Goal: Transaction & Acquisition: Purchase product/service

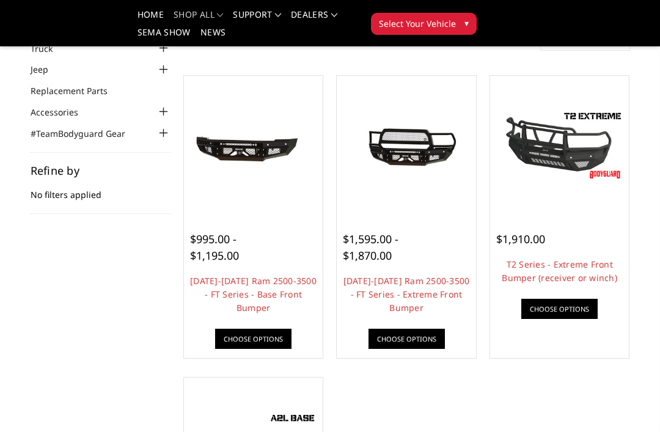
scroll to position [101, 0]
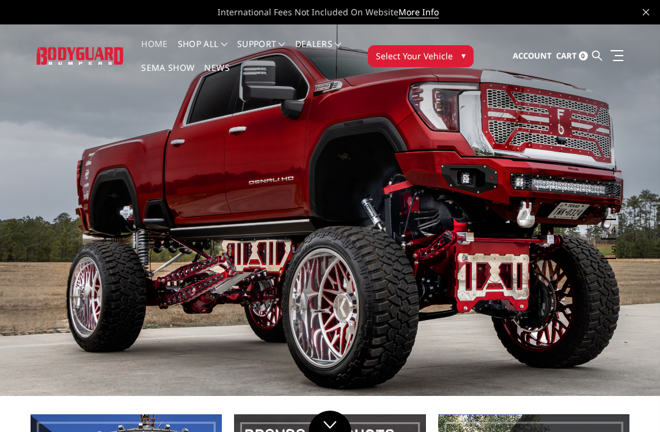
click at [448, 51] on span "Select Your Vehicle" at bounding box center [414, 55] width 77 height 13
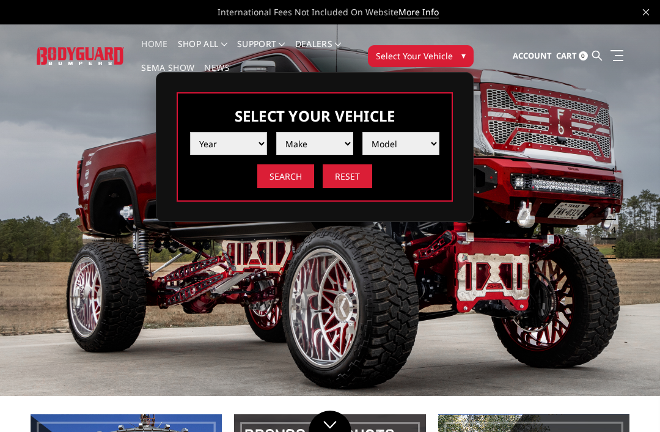
click at [224, 150] on select "Year [DATE] 2024 2023 2022 2021 2020 2019 2018 2017 2016 2015 2014 2013 2012 20…" at bounding box center [228, 143] width 77 height 23
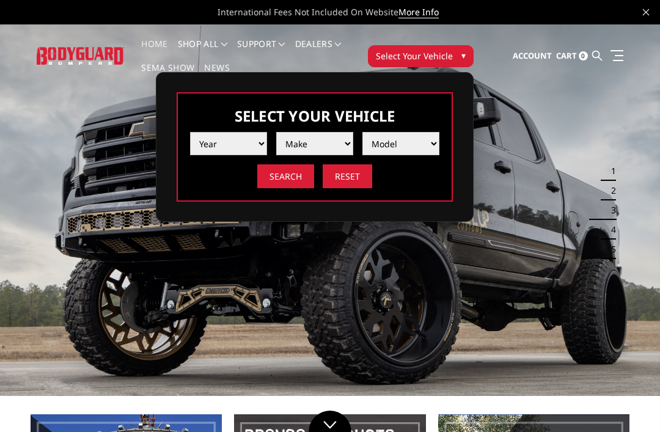
select select "yr_2018"
click at [300, 146] on select "Make Chevrolet Ford GMC Nissan Ram Toyota" at bounding box center [314, 143] width 77 height 23
select select "mk_ram"
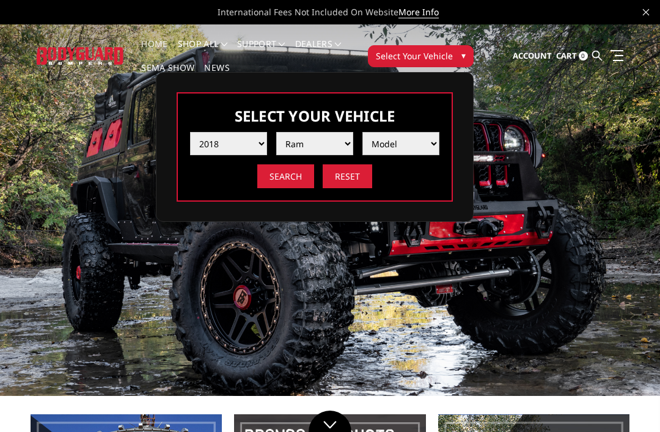
click at [375, 148] on select "Model 1500 5-Lug 1500 Rebel 2500 / 3500 4500 / 5500" at bounding box center [400, 143] width 77 height 23
select select "md_2500-3500"
click at [282, 170] on input "Search" at bounding box center [285, 176] width 57 height 24
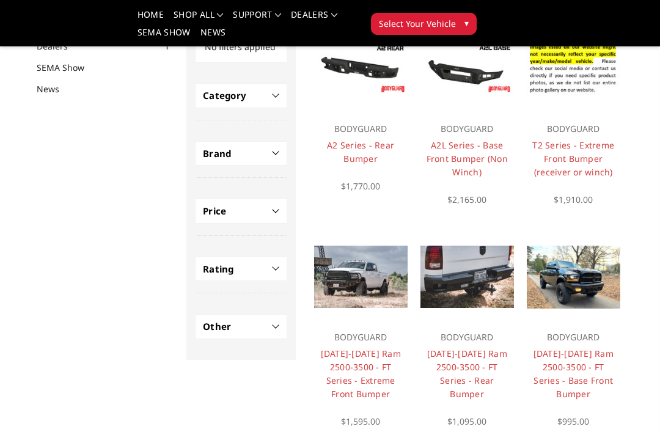
scroll to position [150, 0]
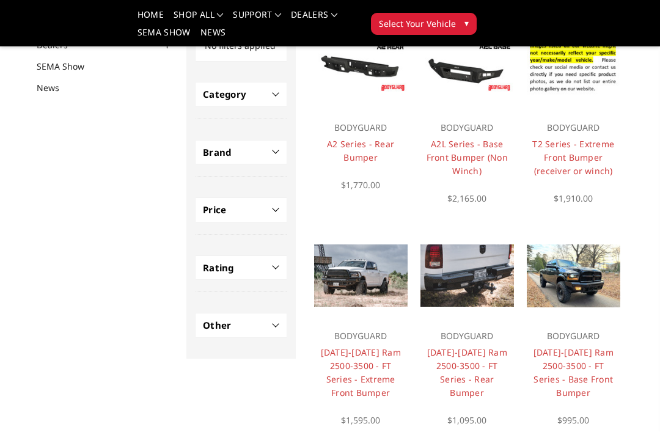
click at [349, 368] on link "[DATE]-[DATE] Ram 2500-3500 - FT Series - Extreme Front Bumper" at bounding box center [361, 372] width 80 height 52
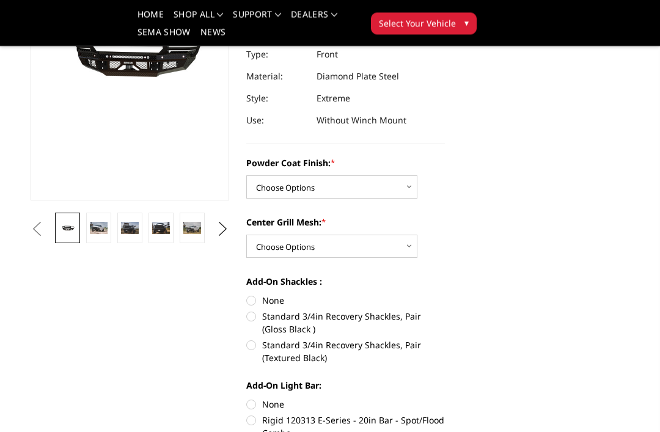
scroll to position [266, 0]
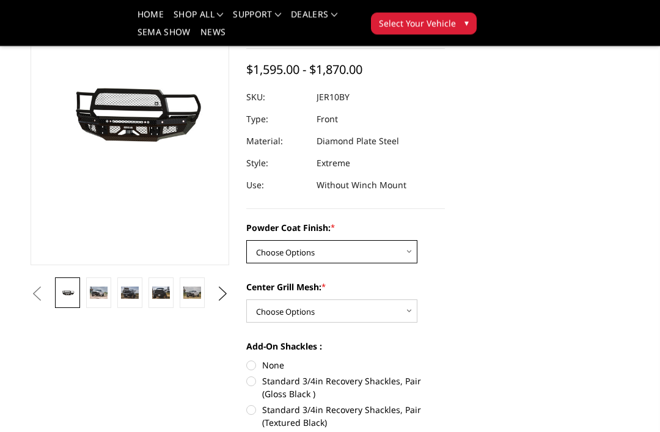
click at [279, 256] on select "Choose Options Bare Metal Gloss Black Powder Coat Textured Black Powder Coat" at bounding box center [331, 252] width 171 height 23
select select "3229"
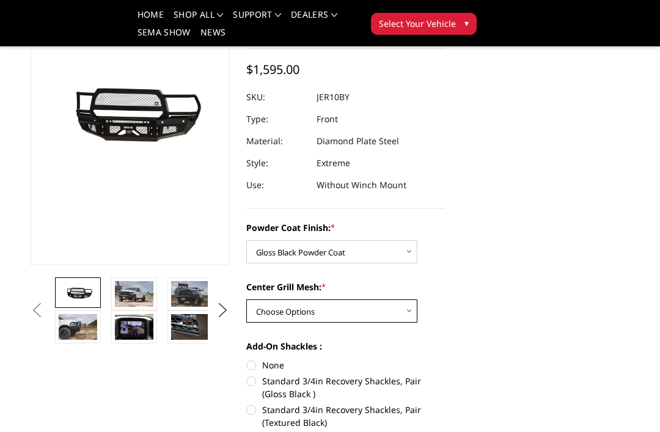
click at [274, 304] on select "Choose Options WITH Expanded Metal in Center Grill WITHOUT Expanded Metal in Ce…" at bounding box center [331, 310] width 171 height 23
click at [266, 307] on select "Choose Options WITH Expanded Metal in Center Grill WITHOUT Expanded Metal in Ce…" at bounding box center [331, 310] width 171 height 23
click at [265, 309] on select "Choose Options WITH Expanded Metal in Center Grill WITHOUT Expanded Metal in Ce…" at bounding box center [331, 310] width 171 height 23
select select "3231"
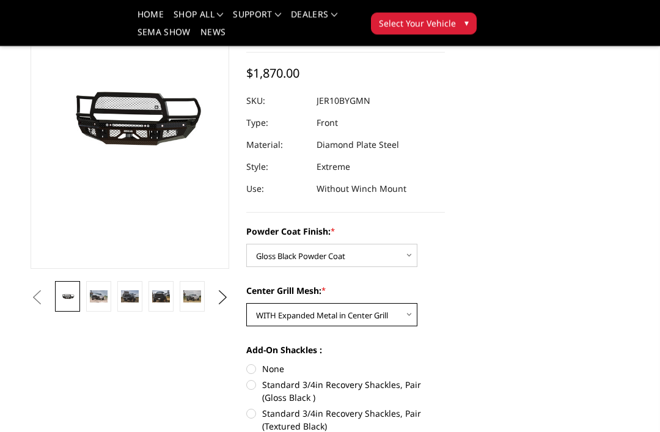
scroll to position [186, 0]
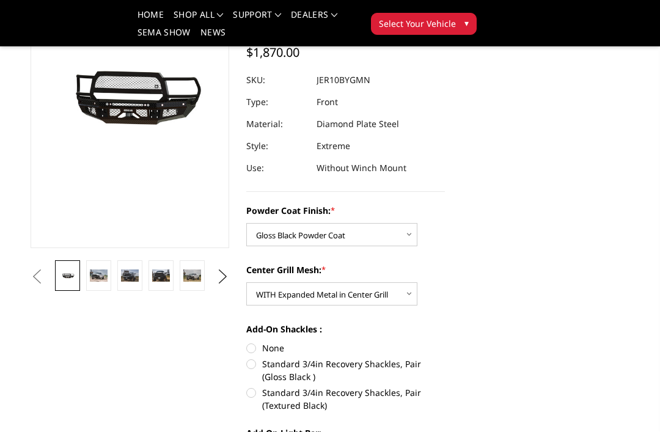
click at [98, 279] on img at bounding box center [99, 275] width 18 height 12
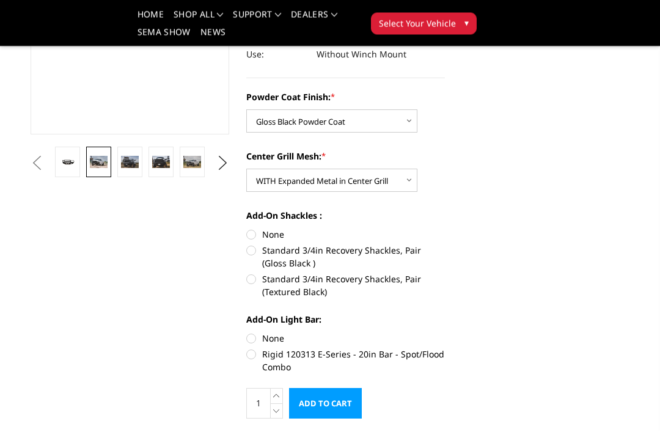
scroll to position [299, 0]
click at [253, 224] on div "Add-On Shackles : None Standard 3/4in Recovery Shackles, Pair (Gloss Black ) St…" at bounding box center [345, 252] width 199 height 87
click at [259, 233] on label "None" at bounding box center [345, 234] width 199 height 13
click at [247, 229] on input "None" at bounding box center [246, 228] width 1 height 1
radio input "true"
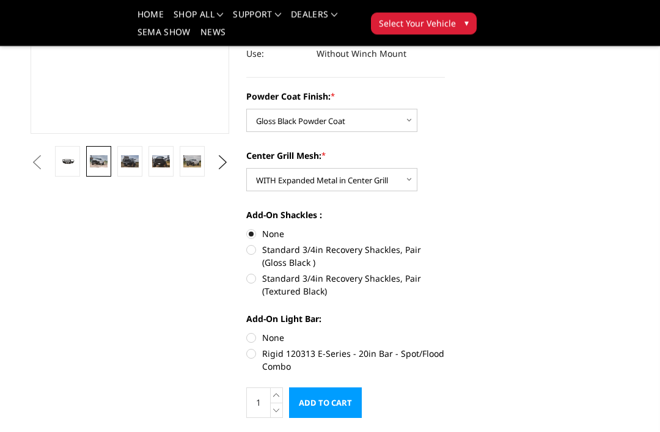
scroll to position [300, 0]
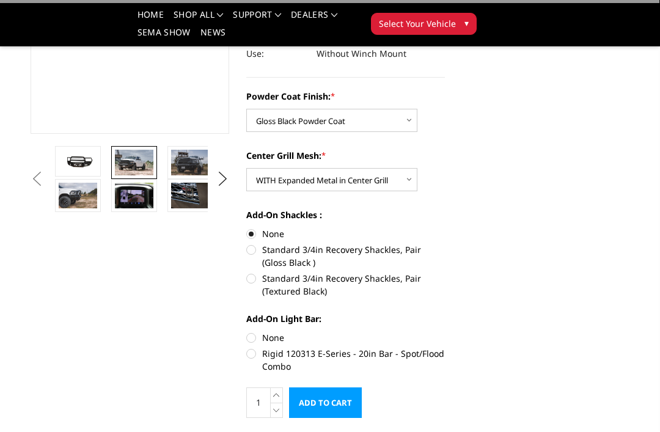
click at [258, 333] on label "None" at bounding box center [345, 337] width 199 height 13
click at [247, 332] on input "None" at bounding box center [246, 331] width 1 height 1
radio input "true"
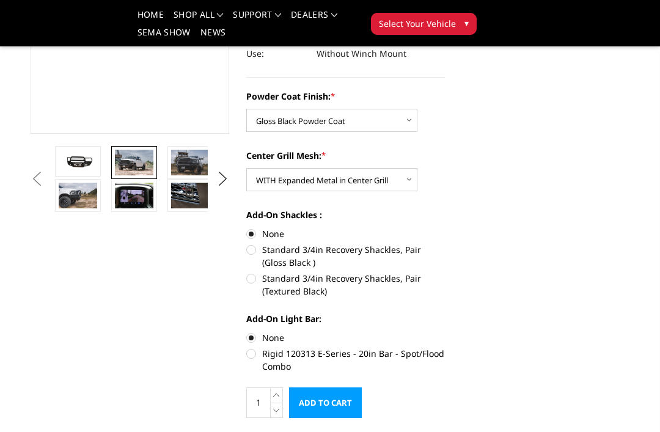
click at [349, 398] on input "Add to Cart" at bounding box center [325, 402] width 73 height 31
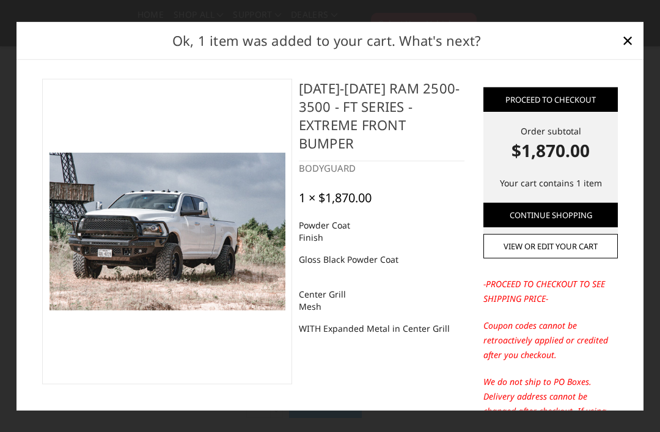
click at [596, 258] on link "View or edit your cart" at bounding box center [550, 246] width 134 height 24
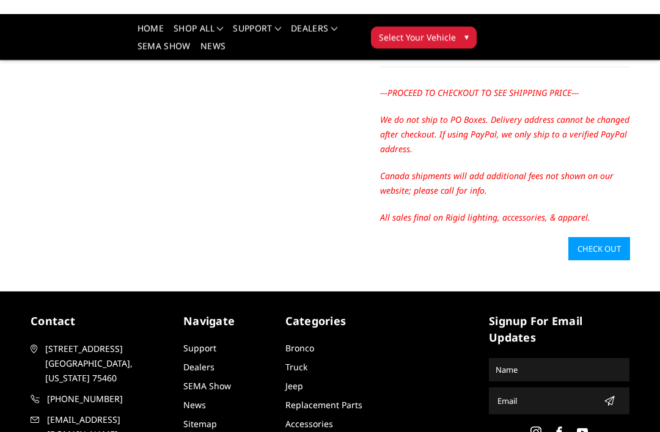
scroll to position [386, 0]
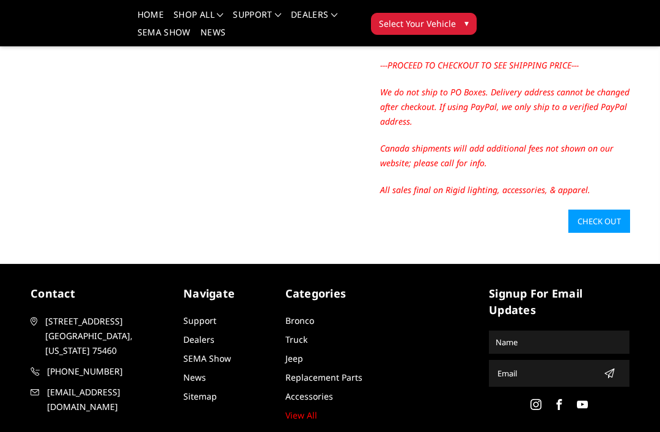
click at [612, 210] on link "Check out" at bounding box center [599, 221] width 62 height 23
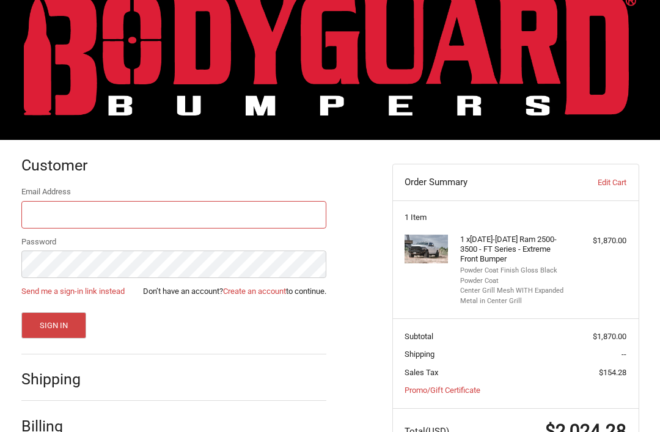
scroll to position [82, 0]
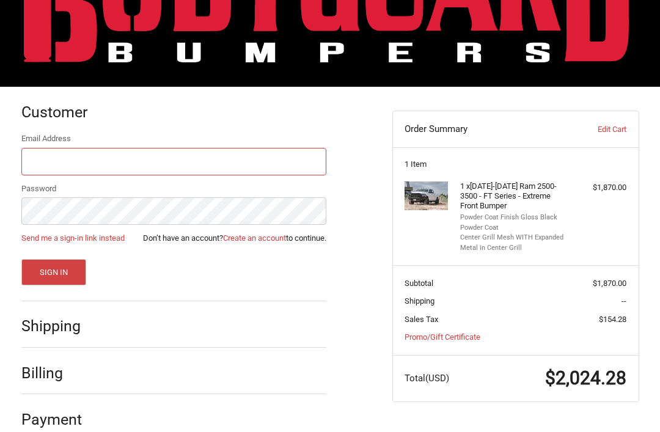
click at [40, 154] on input "Email Address" at bounding box center [173, 161] width 305 height 27
type input "[EMAIL_ADDRESS][DOMAIN_NAME]"
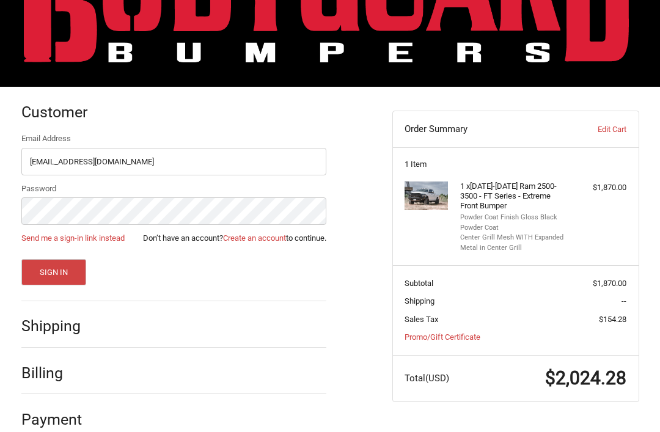
click at [53, 272] on button "Sign In" at bounding box center [53, 272] width 65 height 26
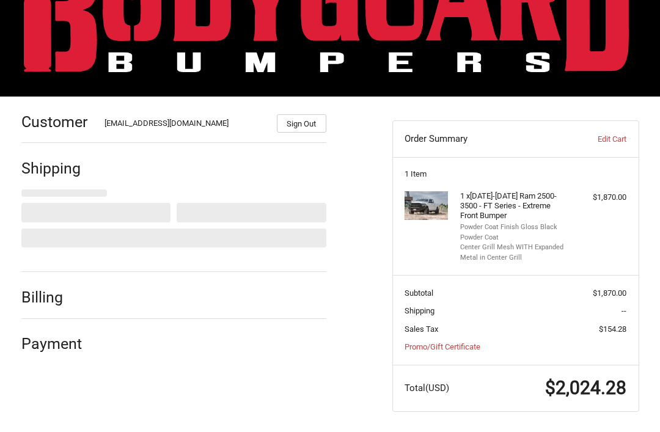
select select "US"
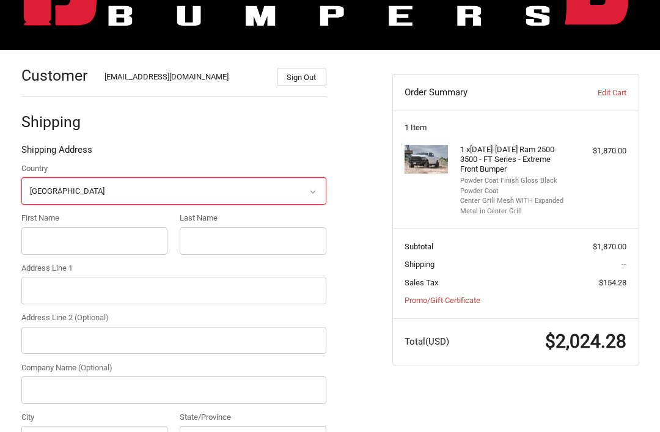
scroll to position [130, 0]
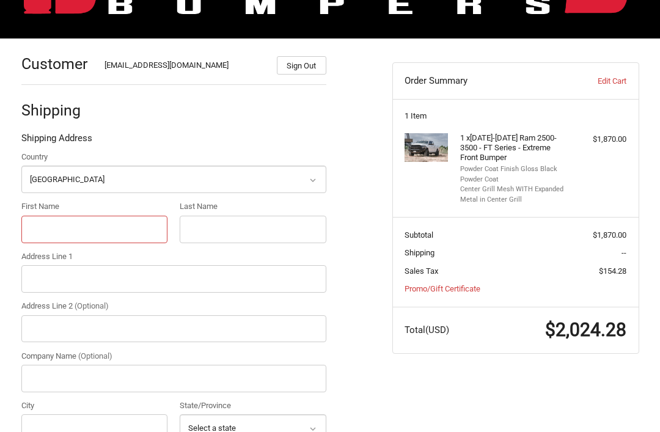
click at [52, 230] on input "First Name" at bounding box center [94, 229] width 147 height 27
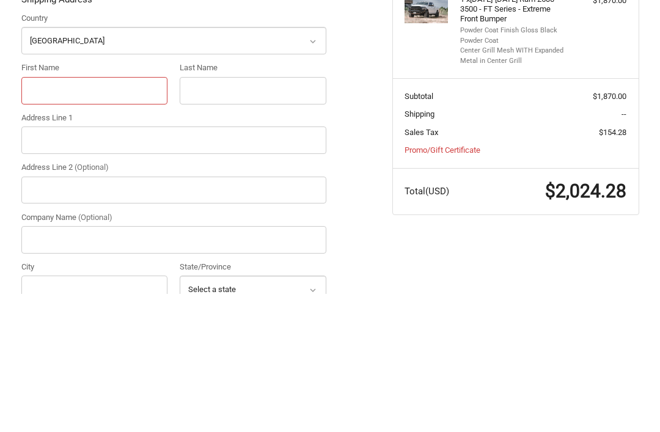
type input "[PERSON_NAME]"
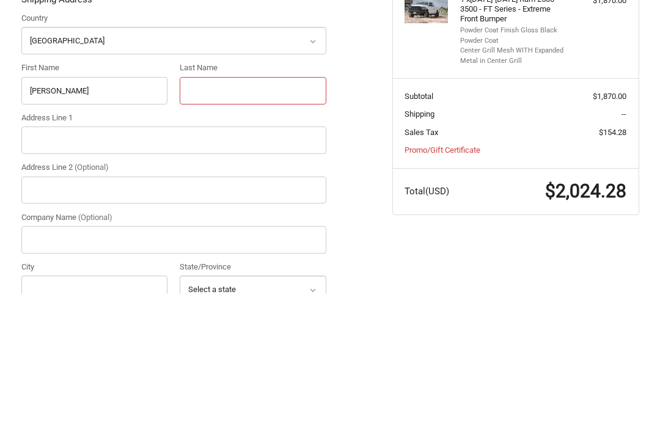
type input "[PERSON_NAME]"
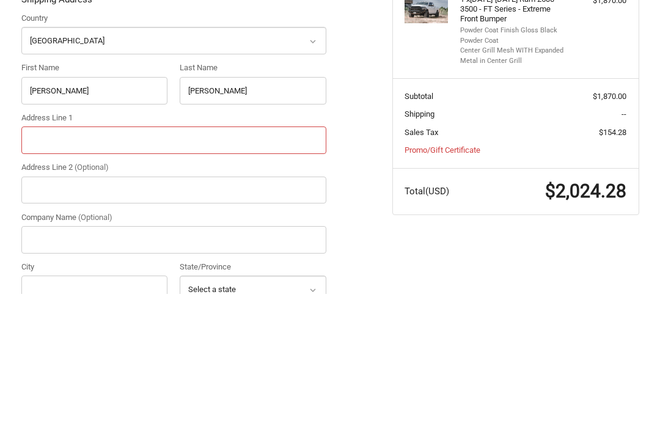
type input "[STREET_ADDRESS]"
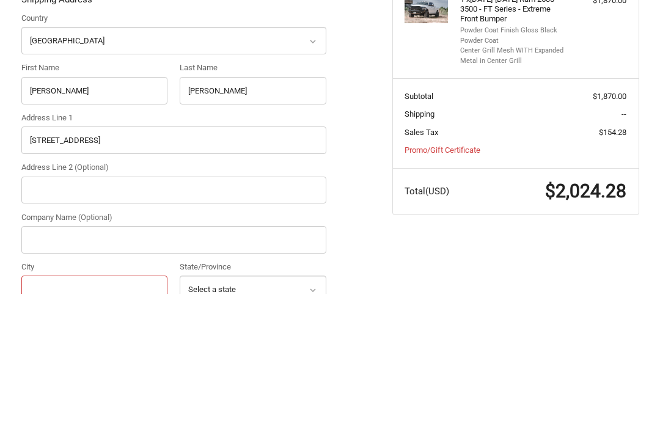
type input "Tishomingo"
select select "OK"
type input "73460"
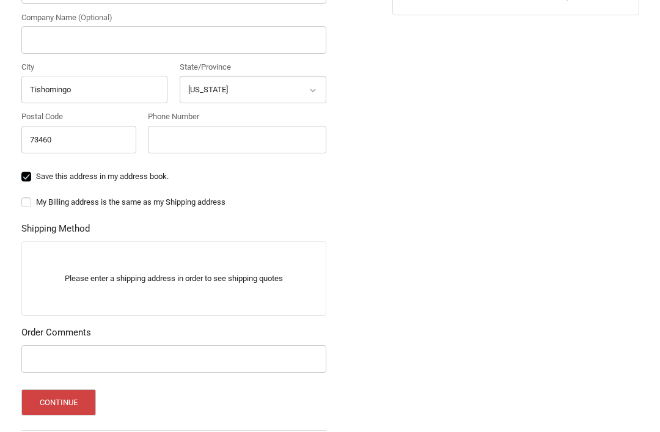
scroll to position [485, 0]
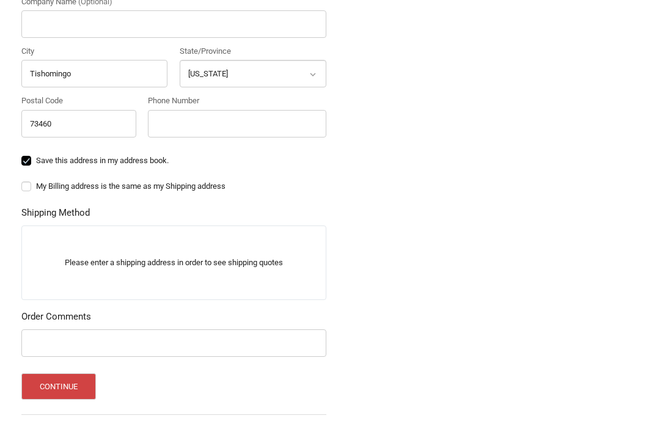
click at [22, 188] on label "My Billing address is the same as my Shipping address" at bounding box center [173, 186] width 305 height 10
click at [22, 181] on input "My Billing address is the same as my Shipping address" at bounding box center [21, 180] width 1 height 1
checkbox input "true"
click at [34, 163] on label "Save this address in my address book." at bounding box center [173, 161] width 305 height 10
click at [22, 155] on input "Save this address in my address book." at bounding box center [21, 155] width 1 height 1
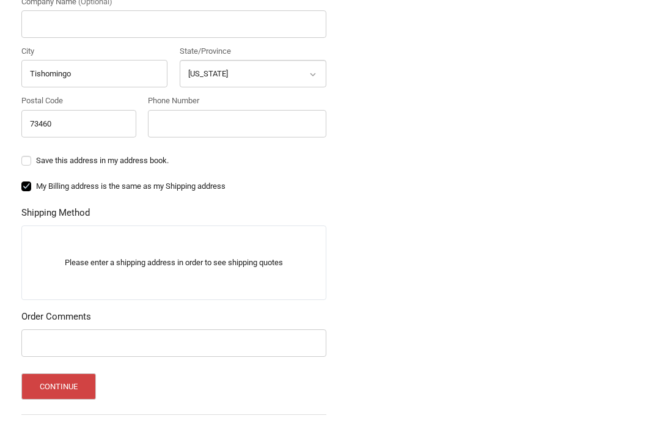
click at [32, 156] on label "Save this address in my address book." at bounding box center [173, 161] width 305 height 10
click at [22, 155] on input "Save this address in my address book." at bounding box center [21, 155] width 1 height 1
checkbox input "true"
click at [60, 391] on button "Continue" at bounding box center [58, 386] width 75 height 26
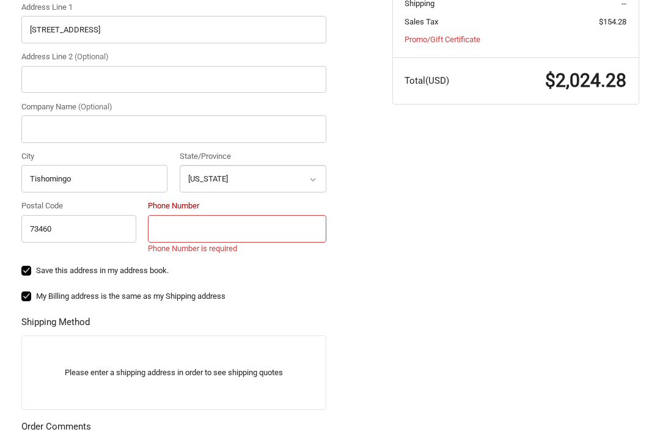
scroll to position [370, 0]
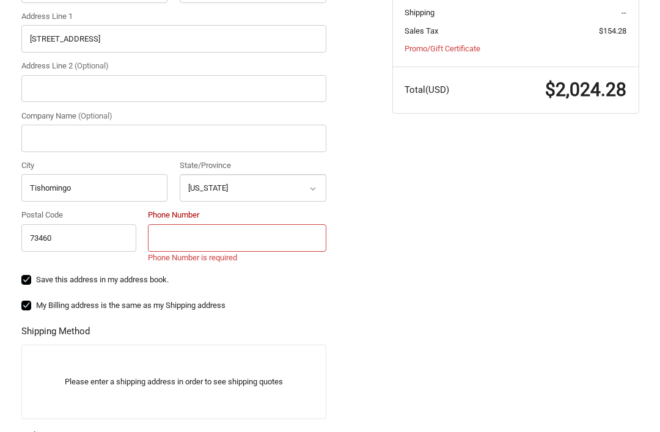
click at [188, 241] on input "Phone Number" at bounding box center [237, 237] width 178 height 27
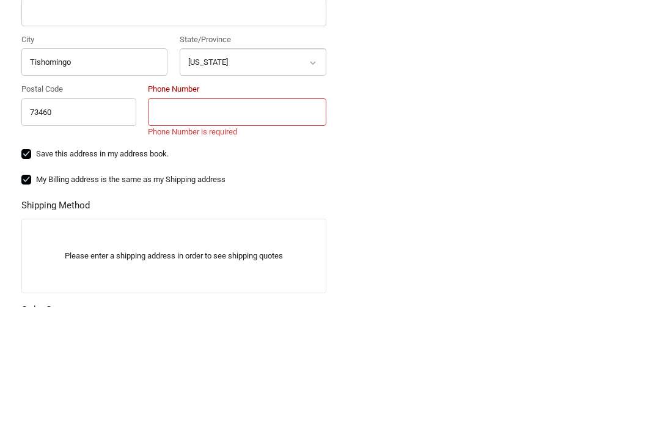
type input "5802579595"
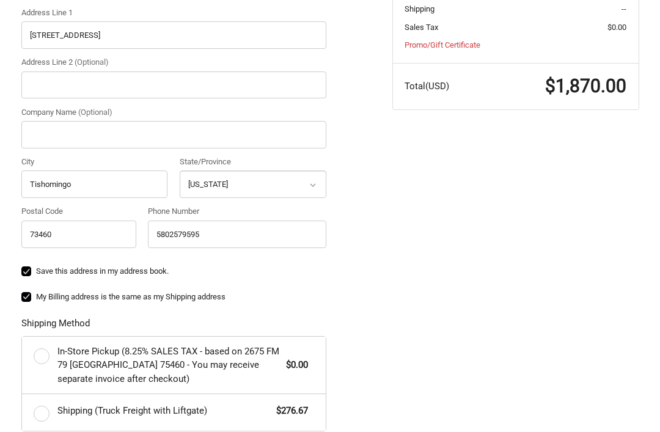
scroll to position [442, 0]
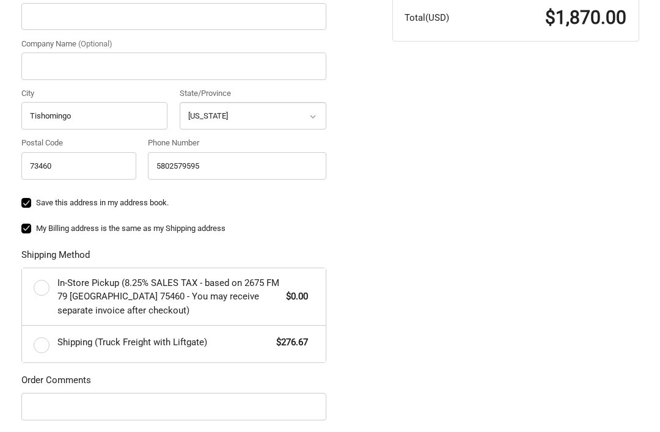
click at [76, 335] on span "Shipping (Truck Freight with Liftgate)" at bounding box center [163, 342] width 213 height 14
click at [23, 326] on input "Shipping (Truck Freight with Liftgate) $276.67" at bounding box center [22, 326] width 1 height 1
radio input "true"
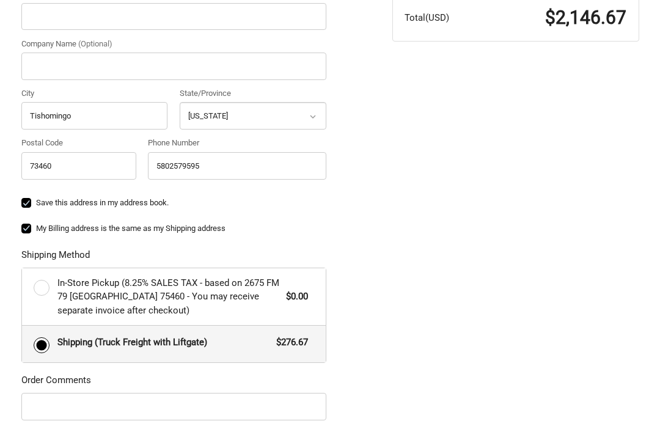
click at [74, 287] on span "In-Store Pickup (8.25% SALES TAX - based on 2675 FM 79 Paris TX 75460 - You may…" at bounding box center [168, 297] width 222 height 42
click at [23, 269] on input "In-Store Pickup (8.25% SALES TAX - based on 2675 FM 79 Paris TX 75460 - You may…" at bounding box center [22, 268] width 1 height 1
radio input "true"
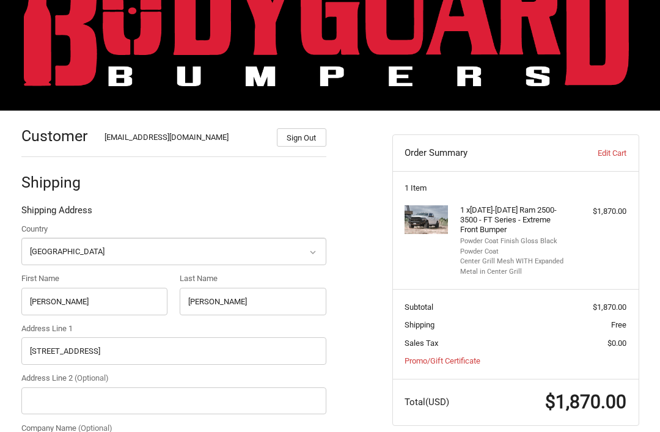
scroll to position [58, 0]
